Goal: Task Accomplishment & Management: Manage account settings

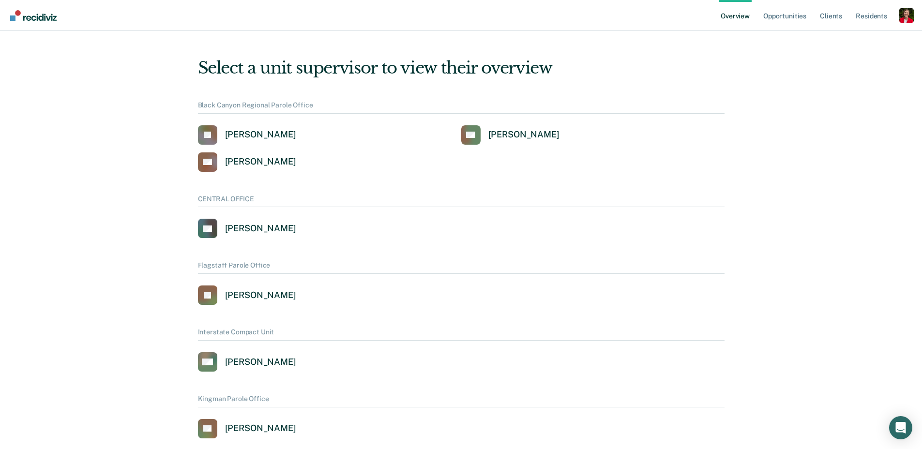
click at [913, 15] on div "Profile dropdown button" at bounding box center [906, 15] width 15 height 15
click at [841, 41] on link "Profile" at bounding box center [868, 39] width 78 height 8
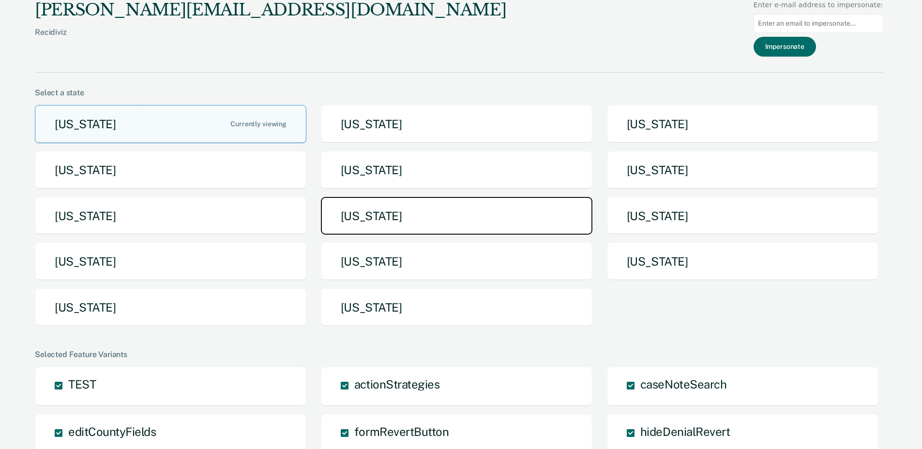
click at [425, 218] on button "[US_STATE]" at bounding box center [457, 216] width 272 height 38
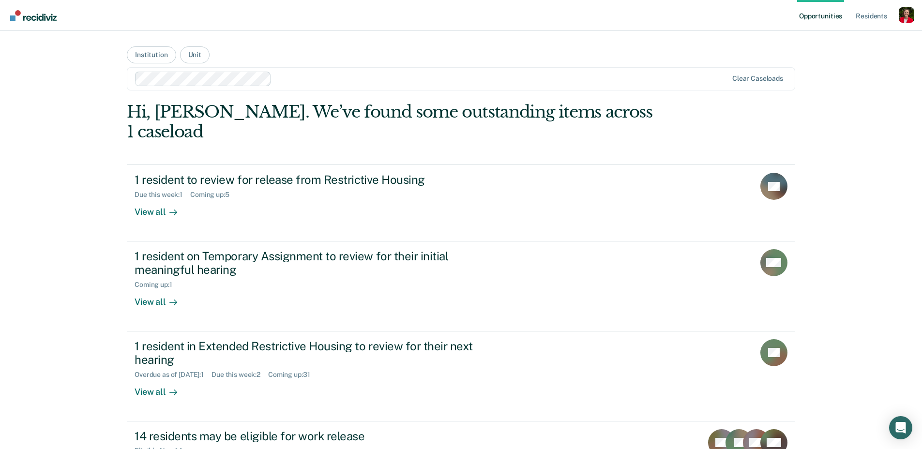
scroll to position [143, 0]
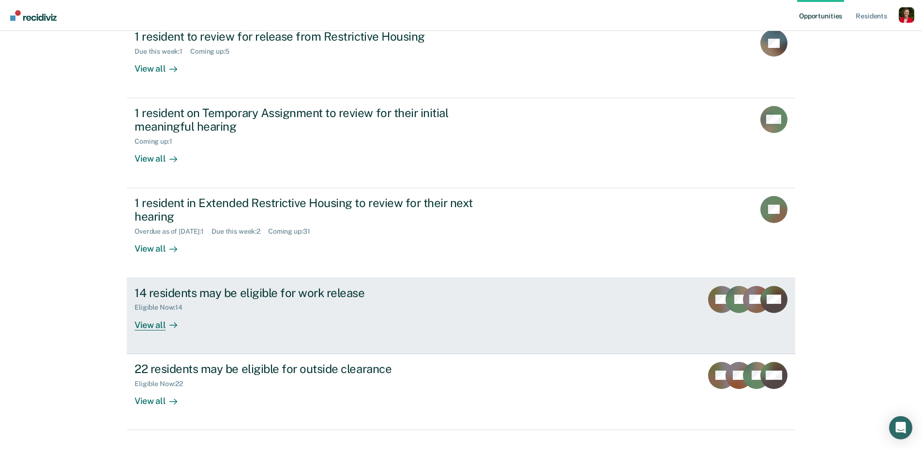
click at [216, 314] on link "14 residents may be eligible for work release Eligible Now : 14 View all RB JD …" at bounding box center [461, 316] width 669 height 76
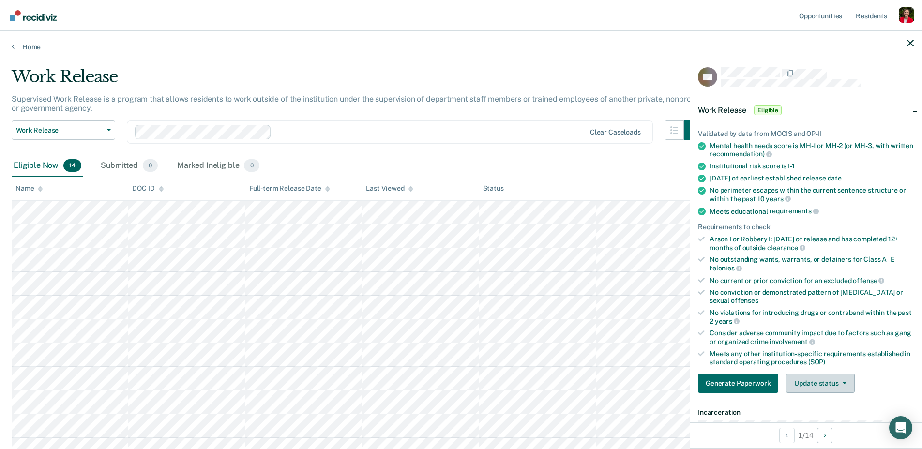
scroll to position [34, 0]
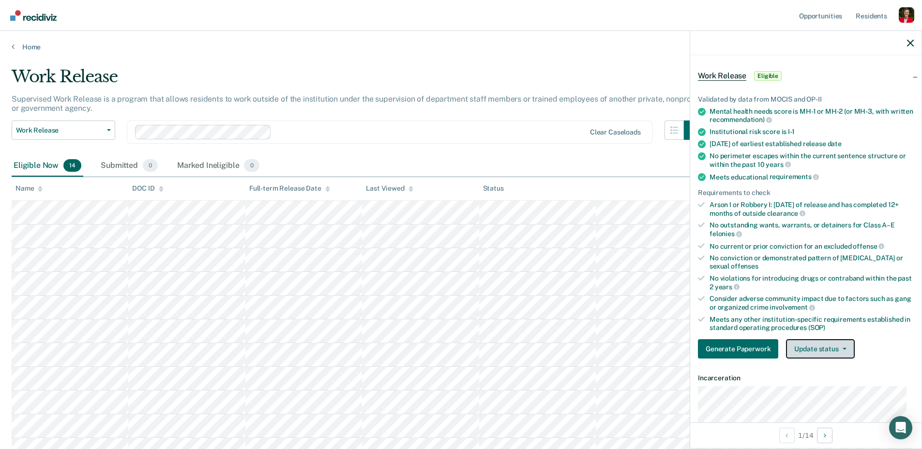
click at [831, 353] on button "Update status" at bounding box center [820, 348] width 68 height 19
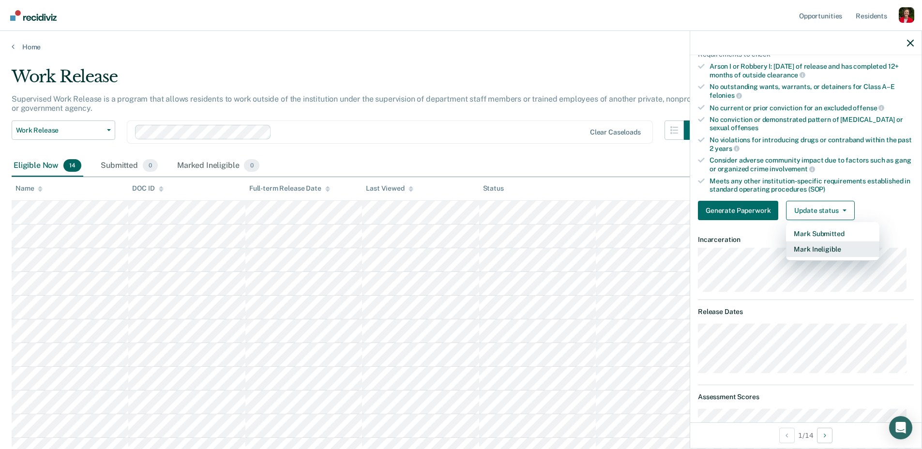
click at [815, 251] on button "Mark Ineligible" at bounding box center [832, 249] width 93 height 15
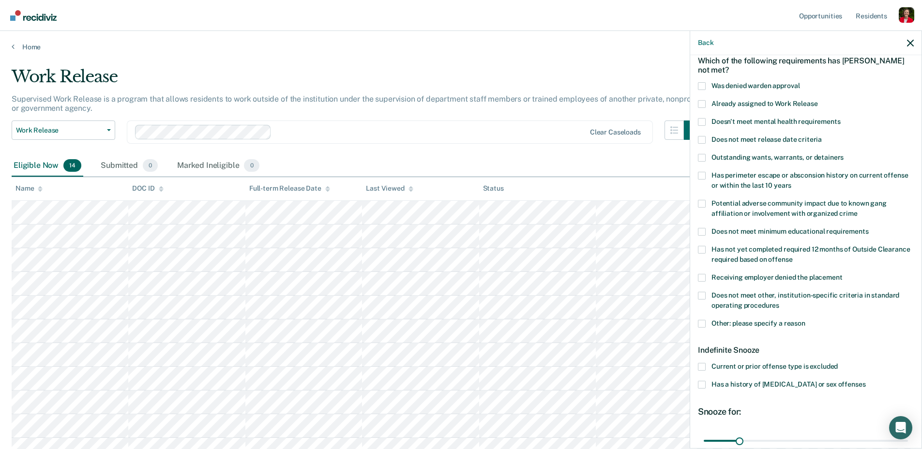
scroll to position [0, 0]
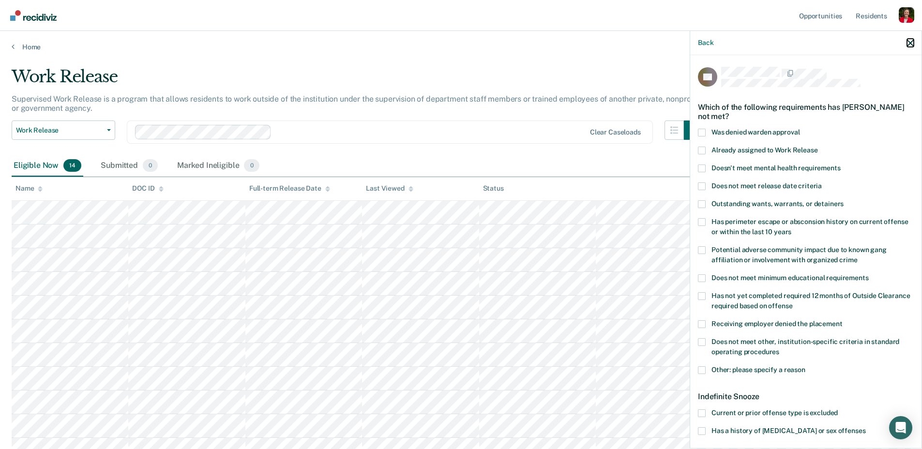
click at [910, 43] on icon "button" at bounding box center [910, 43] width 7 height 7
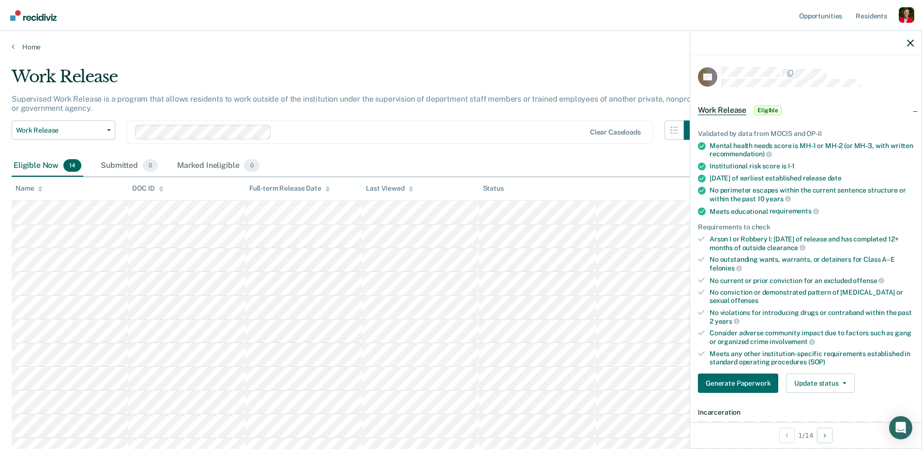
scroll to position [212, 0]
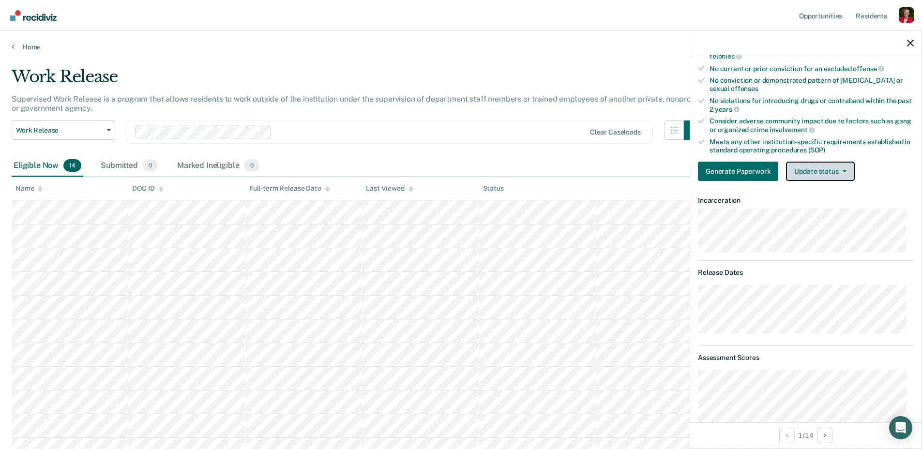
click at [839, 167] on button "Update status" at bounding box center [820, 171] width 68 height 19
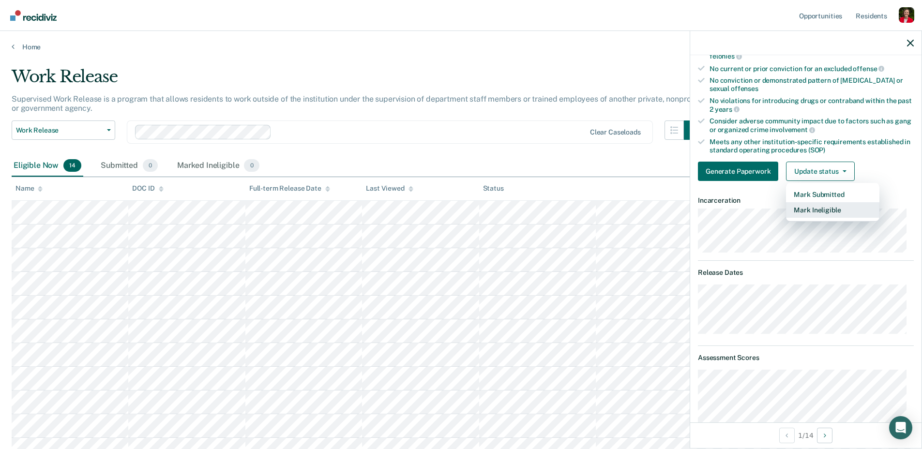
click at [821, 207] on button "Mark Ineligible" at bounding box center [832, 209] width 93 height 15
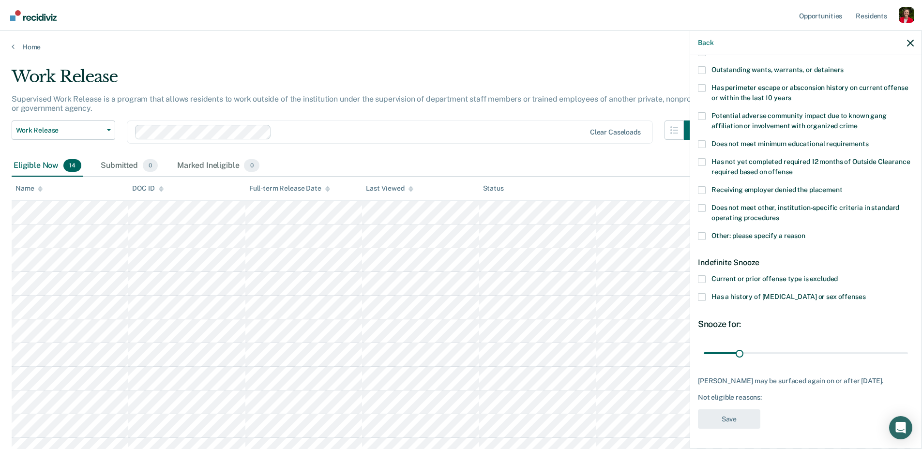
scroll to position [141, 0]
click at [703, 43] on button "Back" at bounding box center [705, 43] width 15 height 8
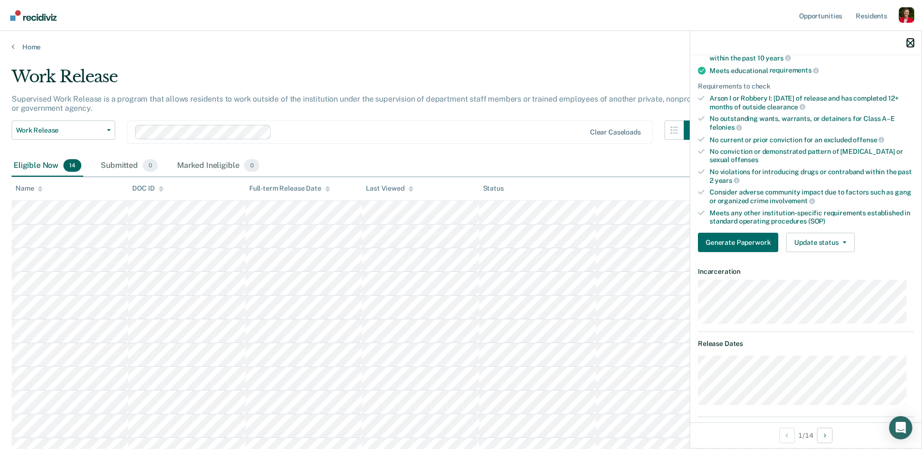
click at [910, 44] on icon "button" at bounding box center [910, 43] width 7 height 7
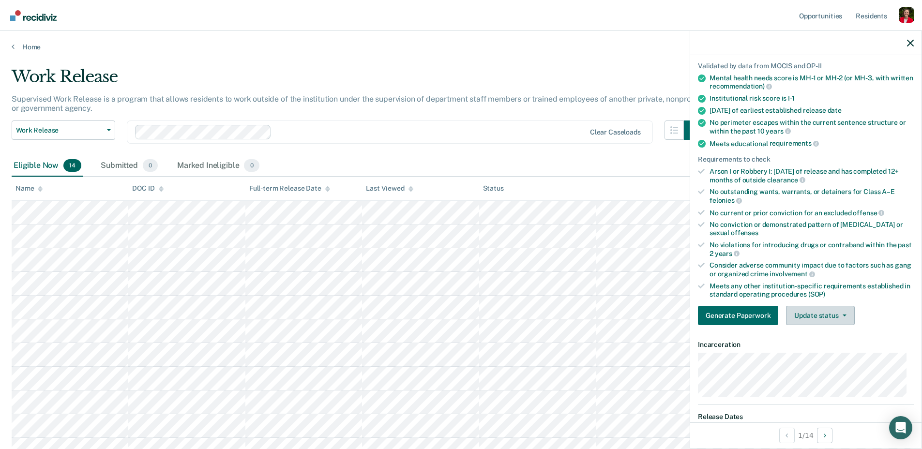
scroll to position [217, 0]
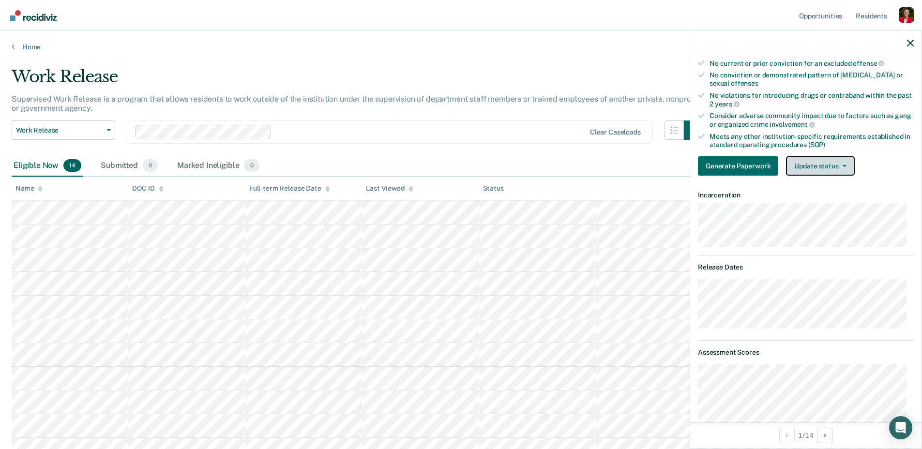
click at [838, 169] on button "Update status" at bounding box center [820, 165] width 68 height 19
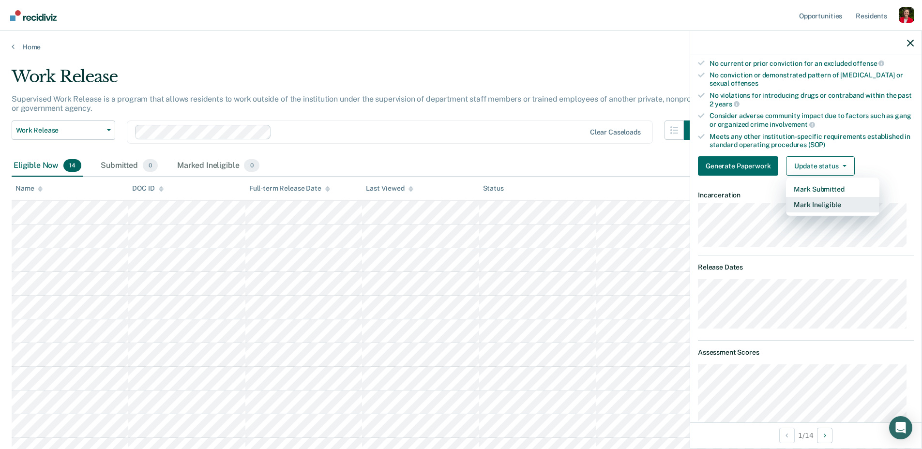
click at [826, 205] on button "Mark Ineligible" at bounding box center [832, 204] width 93 height 15
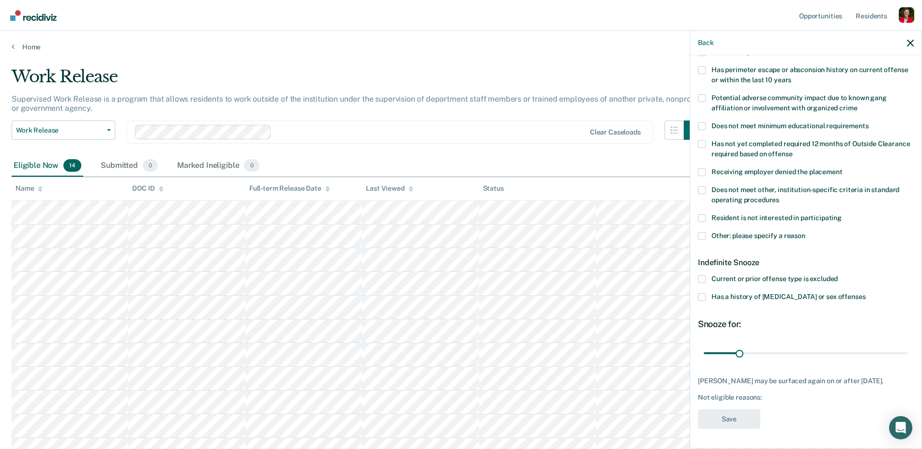
scroll to position [159, 0]
click at [707, 42] on button "Back" at bounding box center [705, 43] width 15 height 8
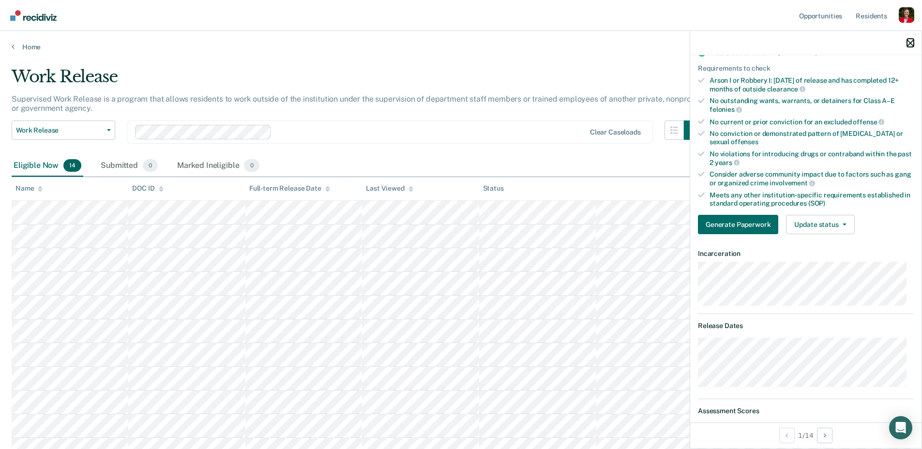
click at [913, 41] on icon "button" at bounding box center [910, 43] width 7 height 7
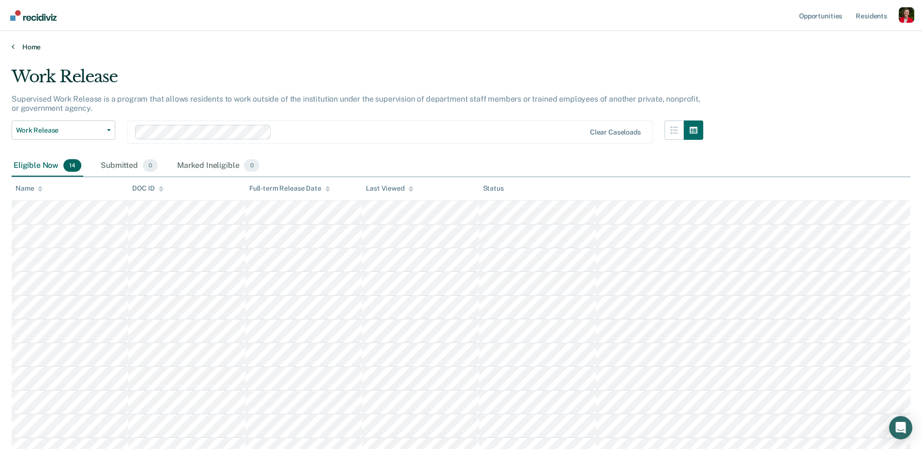
click at [33, 45] on link "Home" at bounding box center [461, 47] width 899 height 9
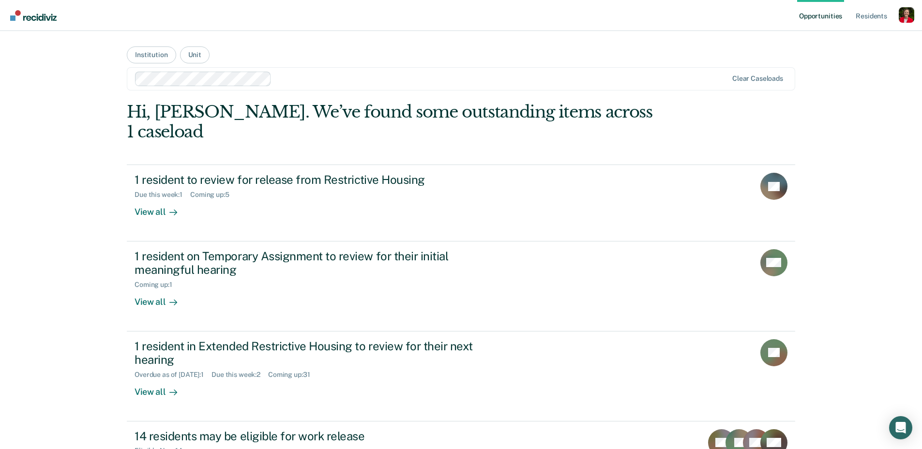
scroll to position [143, 0]
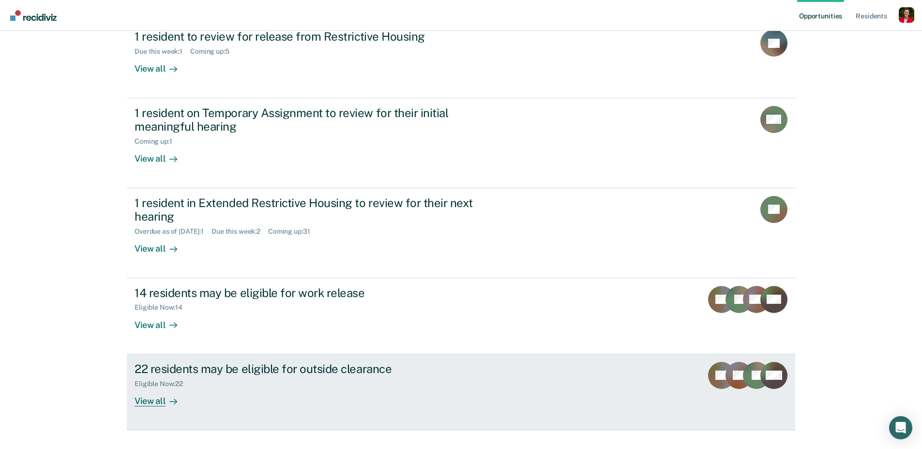
click at [230, 375] on div "22 residents may be eligible for outside clearance Eligible Now : 22 View all" at bounding box center [316, 384] width 363 height 45
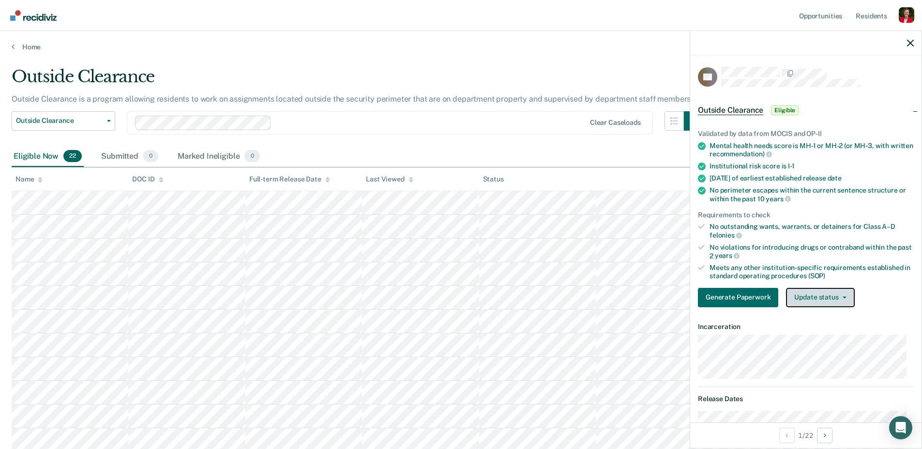
click at [825, 292] on button "Update status" at bounding box center [820, 297] width 68 height 19
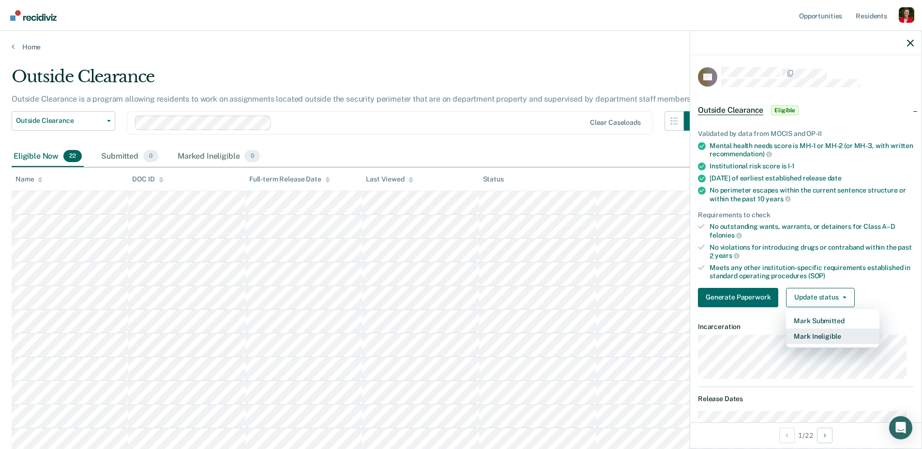
click at [825, 333] on button "Mark Ineligible" at bounding box center [832, 336] width 93 height 15
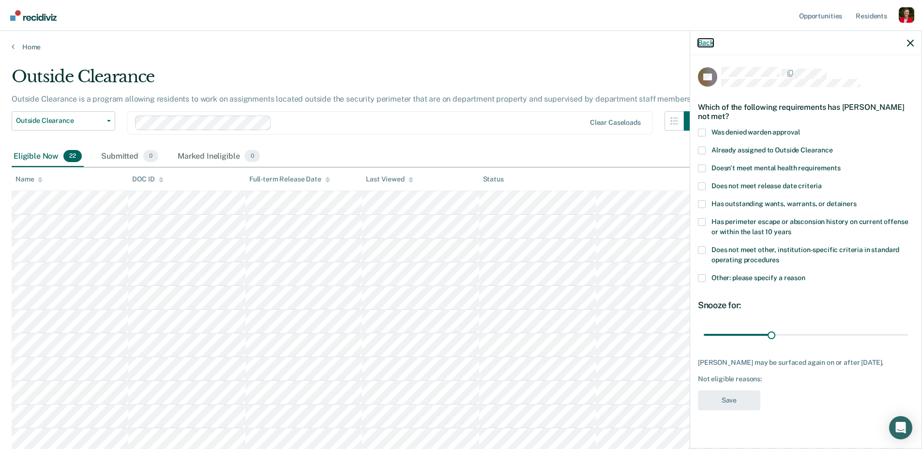
click at [702, 45] on button "Back" at bounding box center [705, 43] width 15 height 8
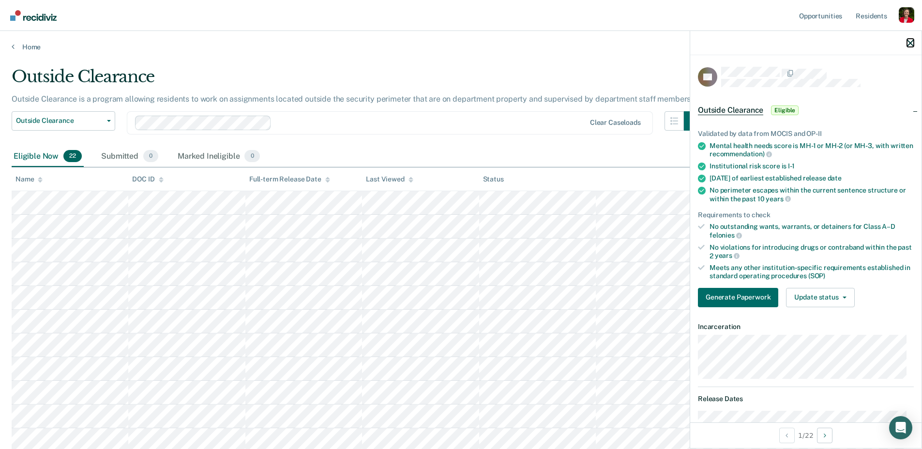
click at [910, 42] on icon "button" at bounding box center [910, 43] width 7 height 7
click at [825, 298] on button "Update status" at bounding box center [820, 297] width 68 height 19
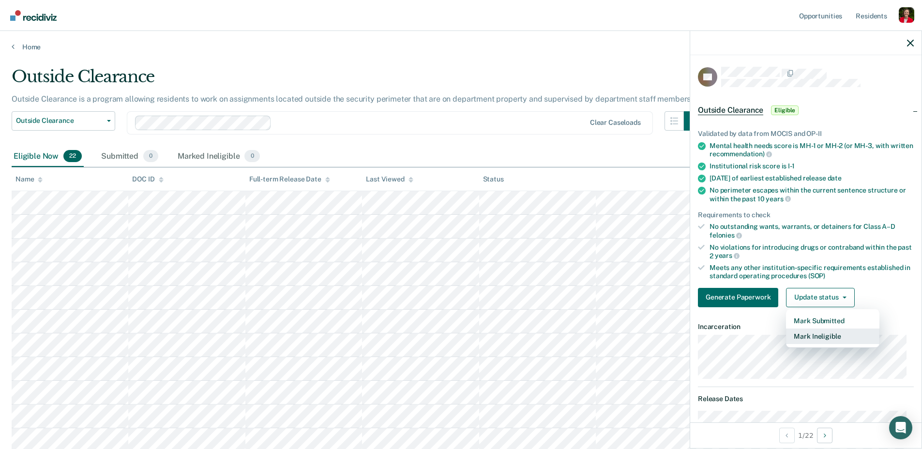
click at [818, 338] on button "Mark Ineligible" at bounding box center [832, 336] width 93 height 15
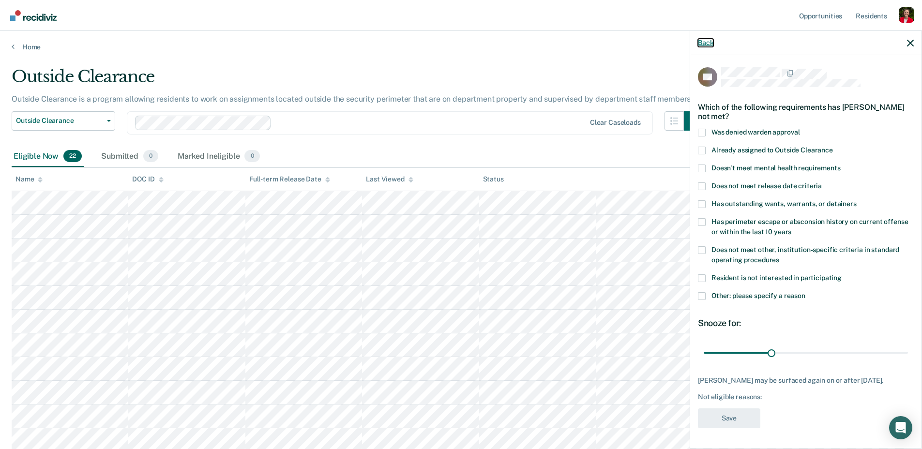
click at [707, 41] on button "Back" at bounding box center [705, 43] width 15 height 8
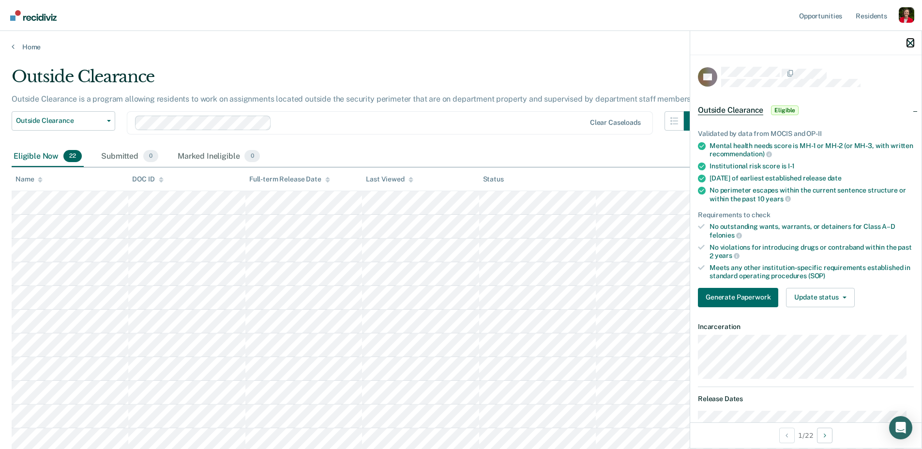
click at [912, 42] on icon "button" at bounding box center [910, 43] width 7 height 7
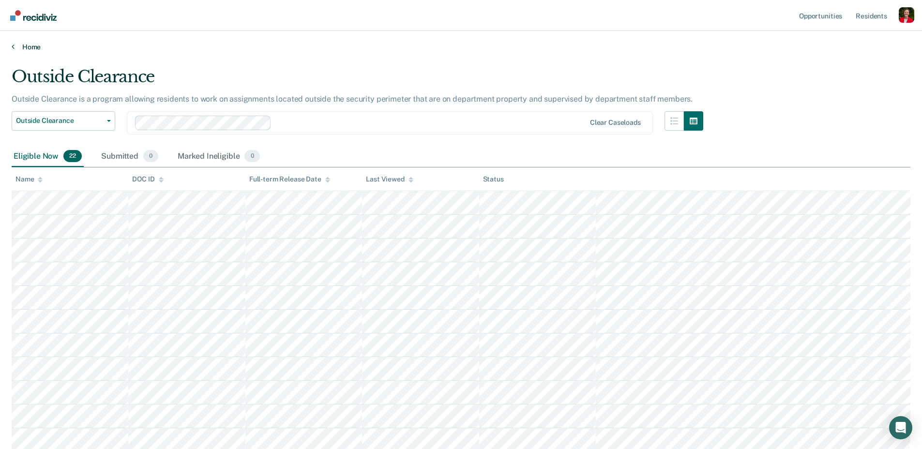
click at [41, 47] on link "Home" at bounding box center [461, 47] width 899 height 9
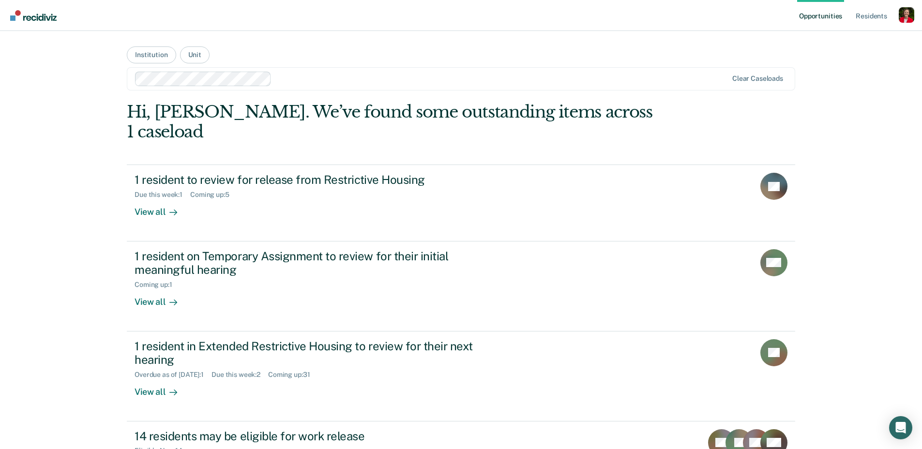
scroll to position [143, 0]
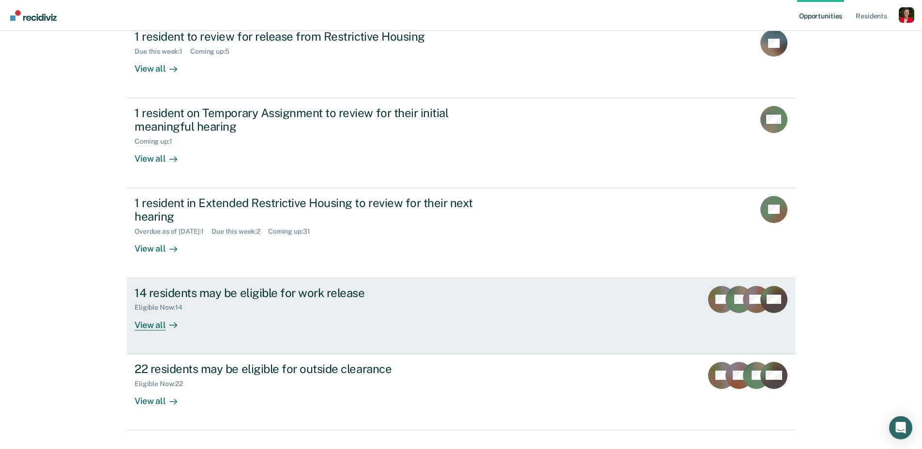
click at [235, 309] on div "14 residents may be eligible for work release Eligible Now : 14 View all" at bounding box center [316, 308] width 363 height 45
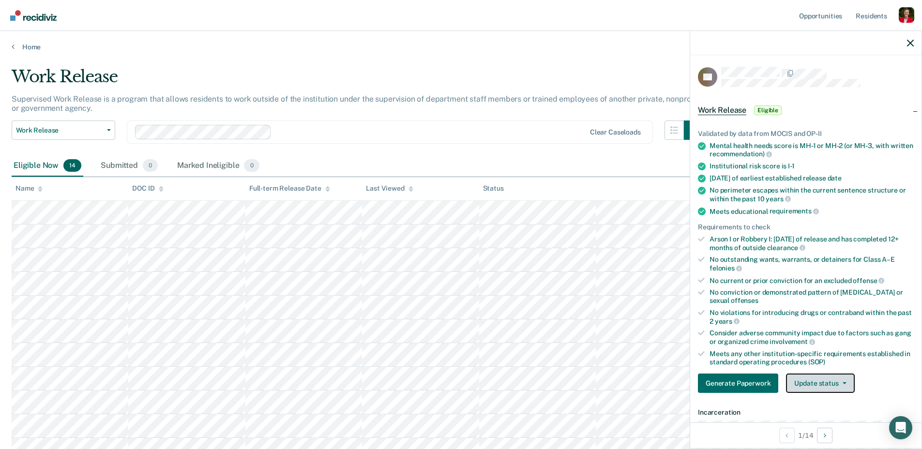
click at [824, 382] on button "Update status" at bounding box center [820, 383] width 68 height 19
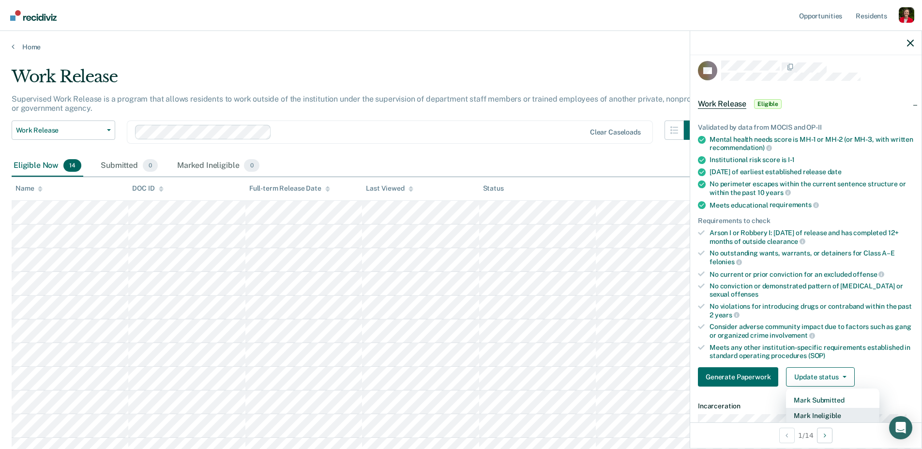
click at [830, 412] on button "Mark Ineligible" at bounding box center [832, 415] width 93 height 15
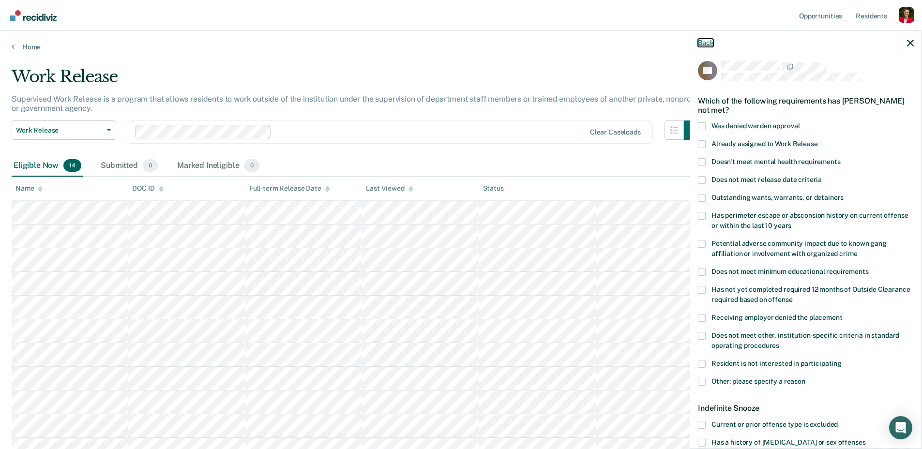
click at [700, 45] on button "Back" at bounding box center [705, 43] width 15 height 8
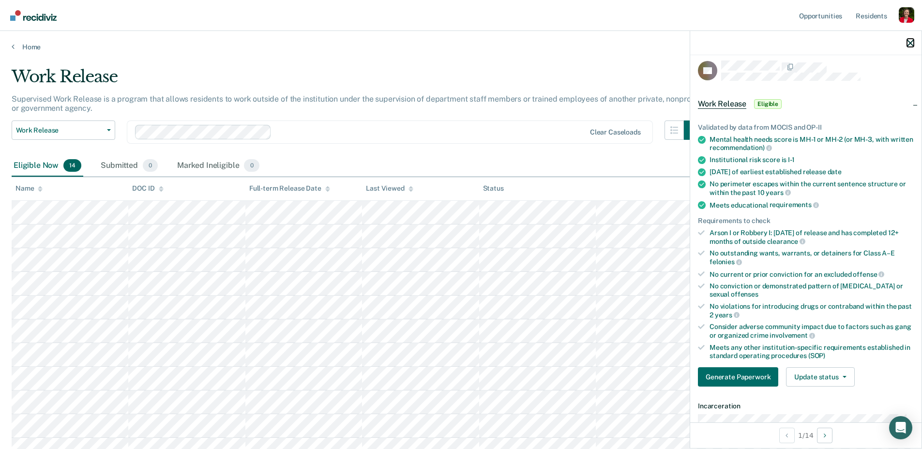
click at [912, 42] on icon "button" at bounding box center [910, 43] width 7 height 7
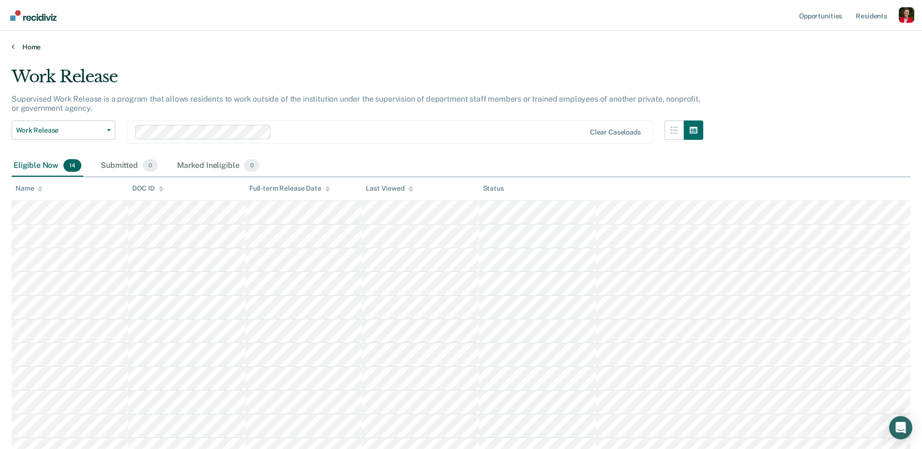
click at [24, 46] on link "Home" at bounding box center [461, 47] width 899 height 9
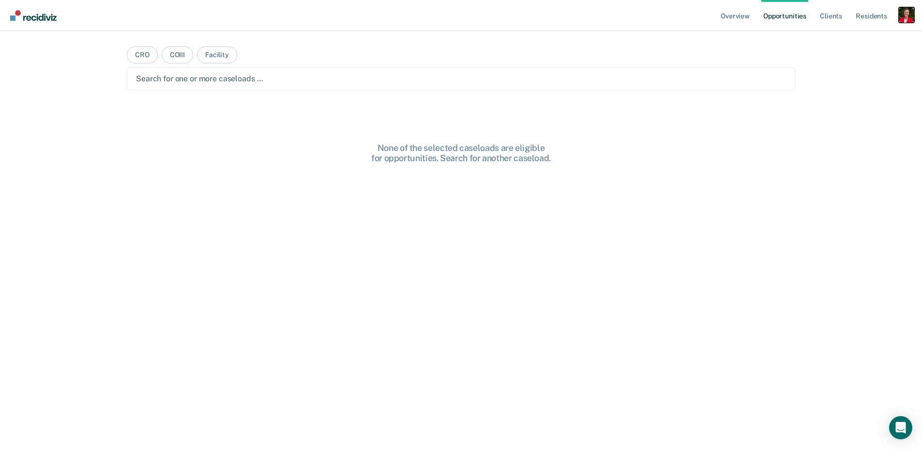
click at [906, 21] on div "Profile dropdown button" at bounding box center [906, 14] width 15 height 15
click at [841, 40] on link "Profile" at bounding box center [868, 39] width 78 height 8
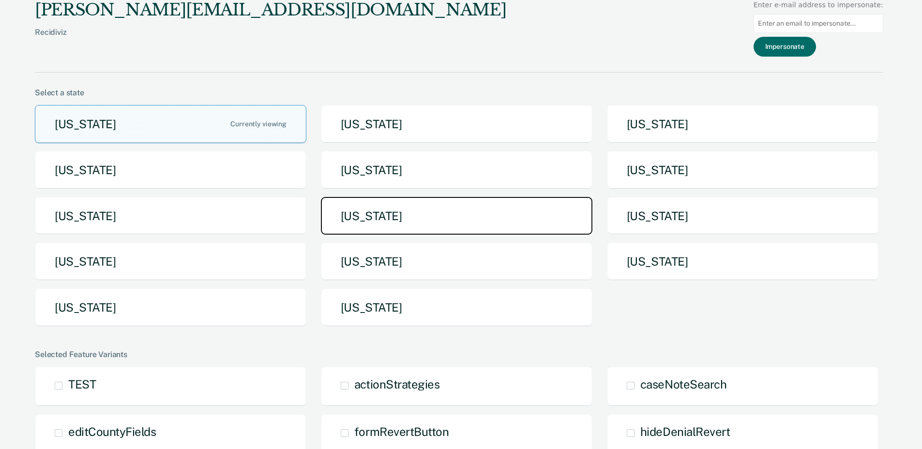
click at [347, 208] on button "[US_STATE]" at bounding box center [457, 216] width 272 height 38
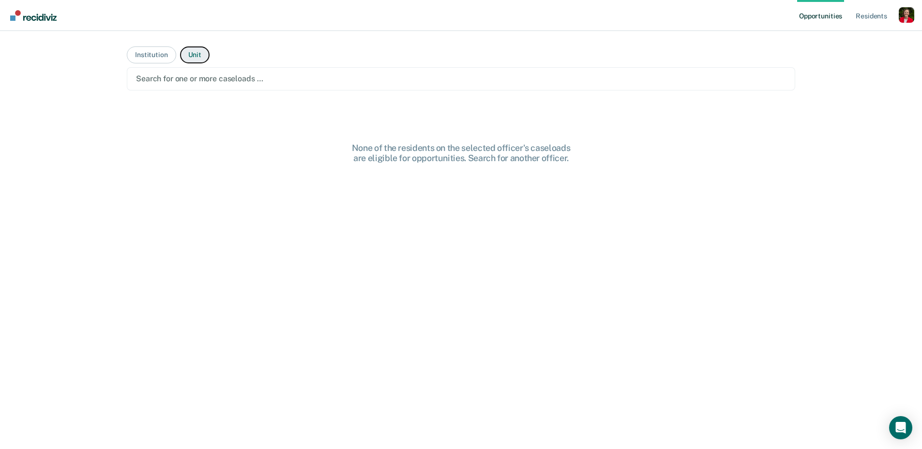
click at [184, 56] on button "Unit" at bounding box center [195, 54] width 30 height 17
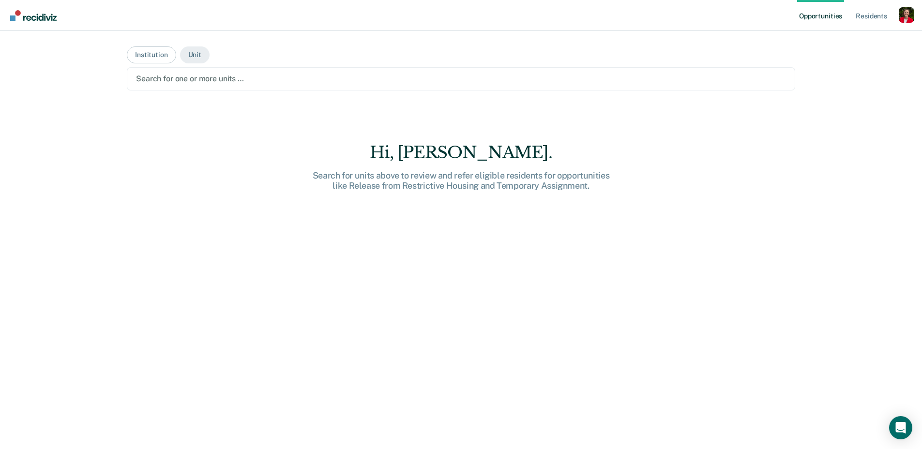
click at [175, 73] on div at bounding box center [461, 78] width 650 height 11
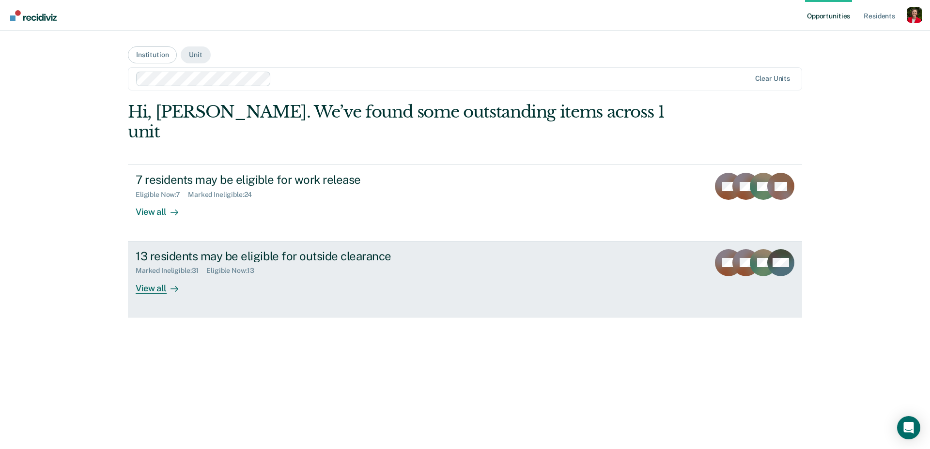
click at [209, 263] on div "13 residents may be eligible for outside clearance Marked Ineligible : 31 Eligi…" at bounding box center [317, 271] width 363 height 45
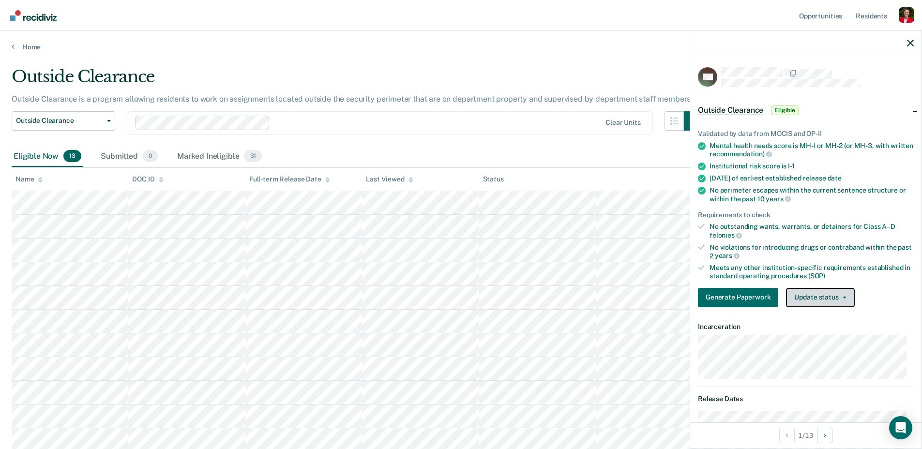
click at [827, 297] on button "Update status" at bounding box center [820, 297] width 68 height 19
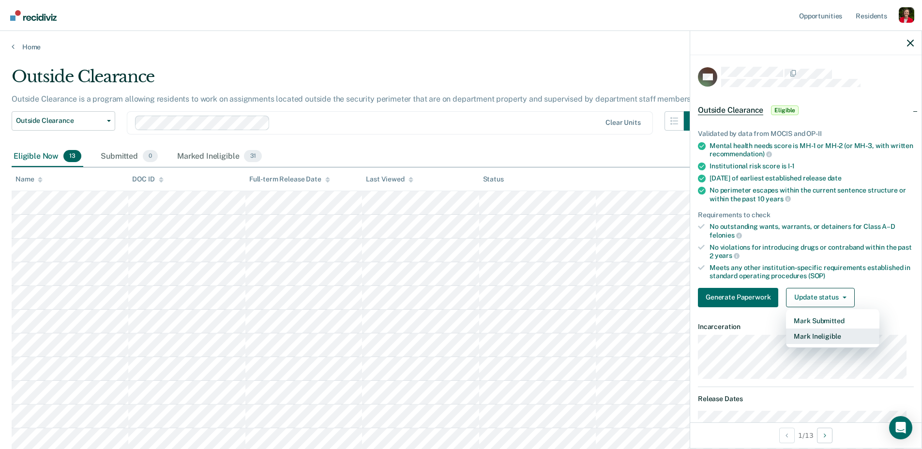
click at [820, 332] on button "Mark Ineligible" at bounding box center [832, 336] width 93 height 15
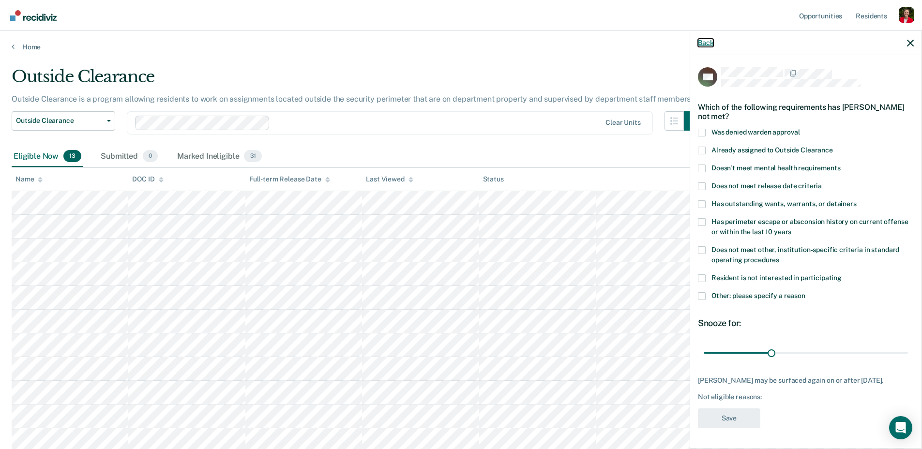
click at [703, 44] on button "Back" at bounding box center [705, 43] width 15 height 8
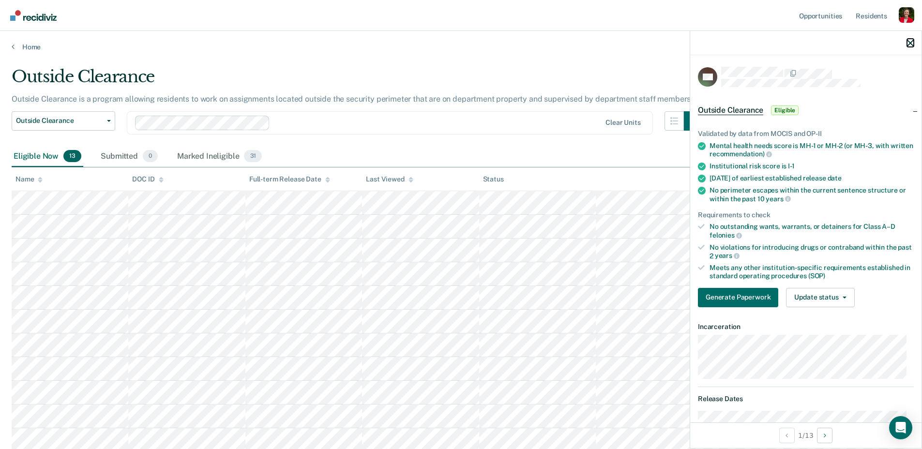
click at [908, 42] on icon "button" at bounding box center [910, 43] width 7 height 7
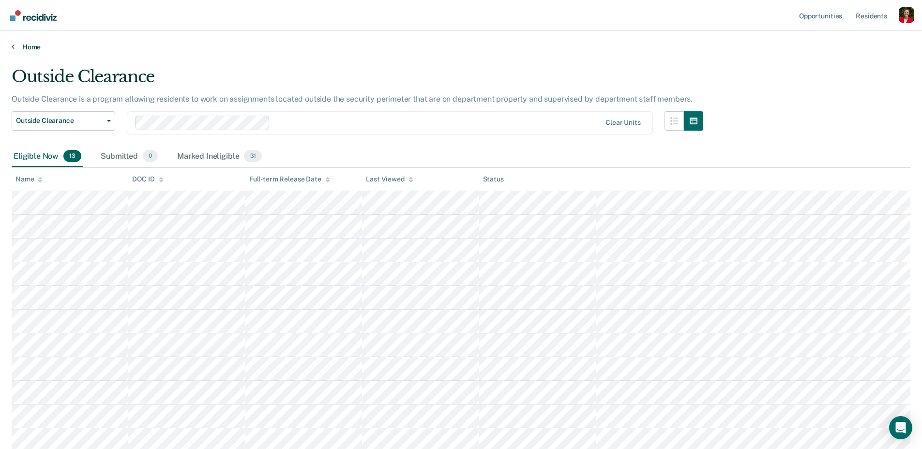
click at [38, 48] on link "Home" at bounding box center [461, 47] width 899 height 9
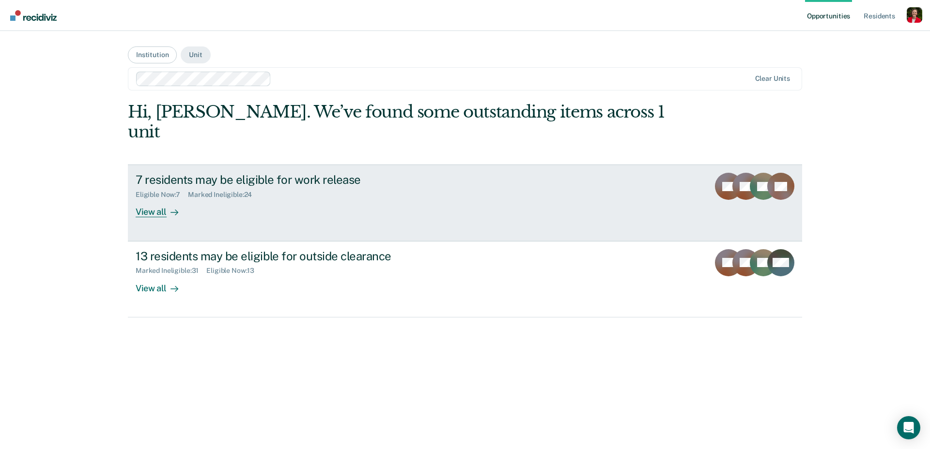
click at [228, 201] on link "7 residents may be eligible for work release Eligible Now : 7 Marked Ineligible…" at bounding box center [465, 203] width 674 height 77
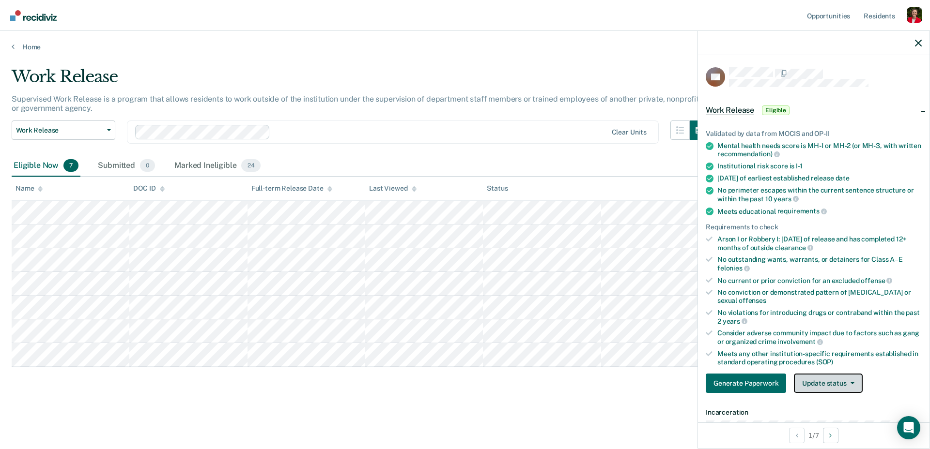
click at [844, 381] on button "Update status" at bounding box center [828, 383] width 68 height 19
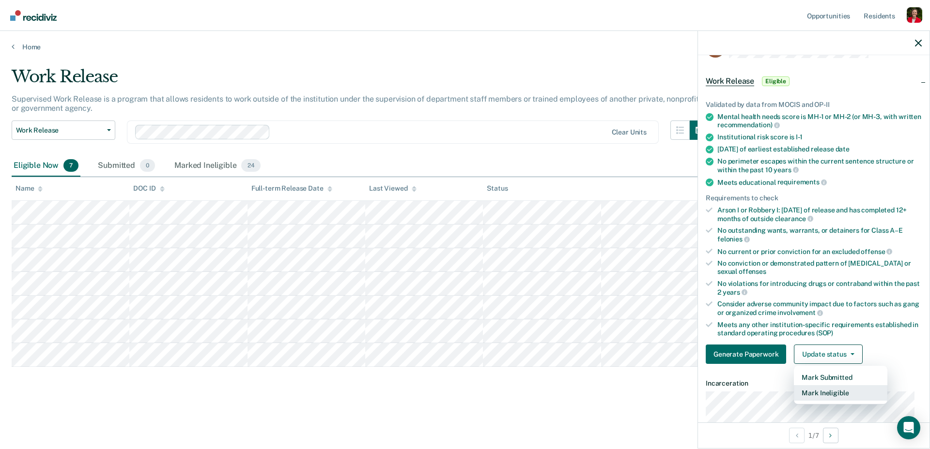
click at [826, 393] on button "Mark Ineligible" at bounding box center [840, 392] width 93 height 15
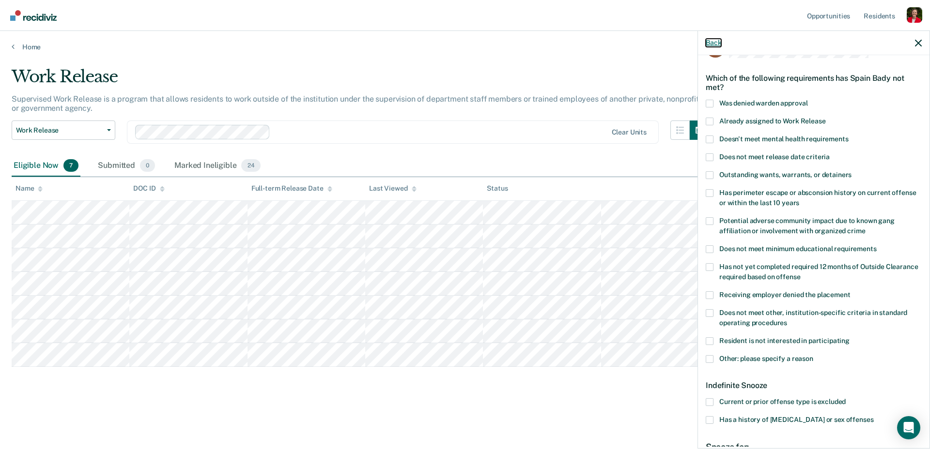
click at [710, 42] on button "Back" at bounding box center [713, 43] width 15 height 8
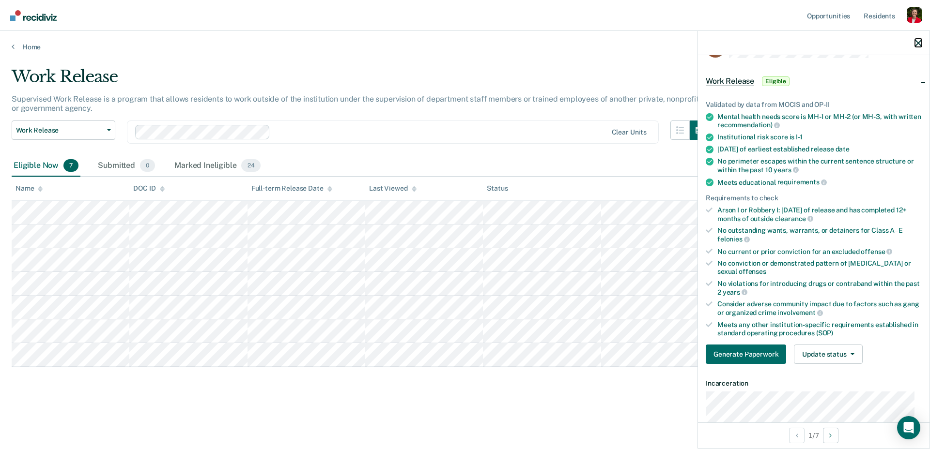
click at [920, 41] on icon "button" at bounding box center [918, 43] width 7 height 7
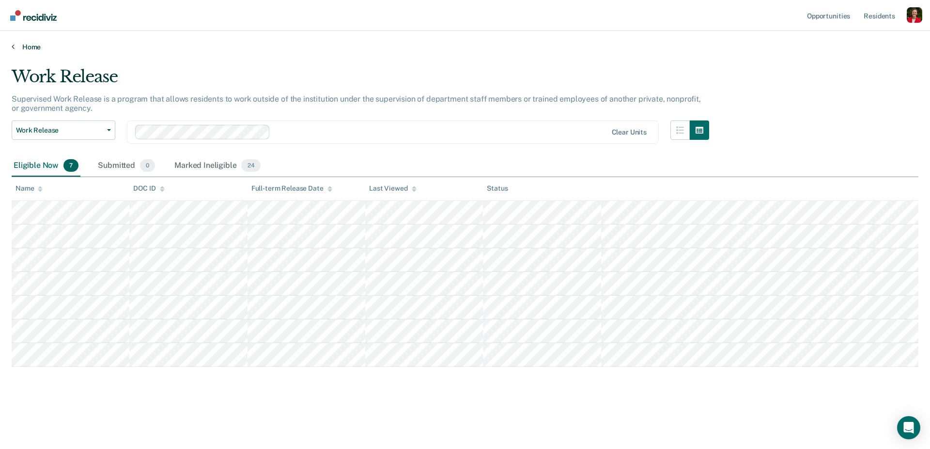
click at [26, 48] on link "Home" at bounding box center [465, 47] width 906 height 9
